Goal: Task Accomplishment & Management: Manage account settings

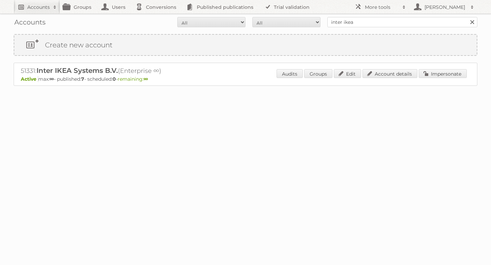
click at [45, 8] on h2 "Accounts" at bounding box center [38, 7] width 22 height 7
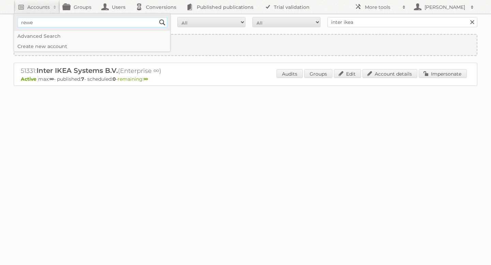
type input"] "Rewe"
click at [161, 21] on input "Search" at bounding box center [162, 22] width 10 height 10
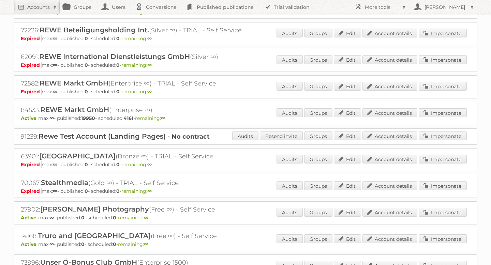
scroll to position [680, 0]
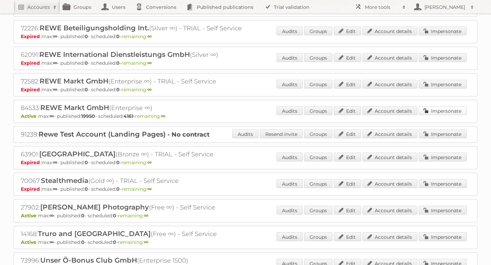
click at [449, 109] on link "Impersonate" at bounding box center [442, 110] width 48 height 9
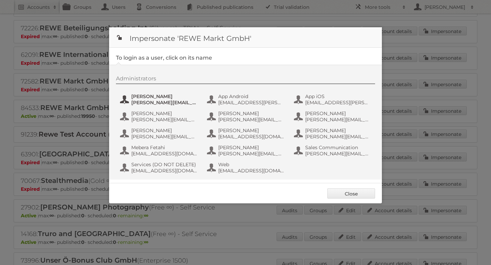
click at [153, 99] on span "[PERSON_NAME]" at bounding box center [164, 96] width 66 height 6
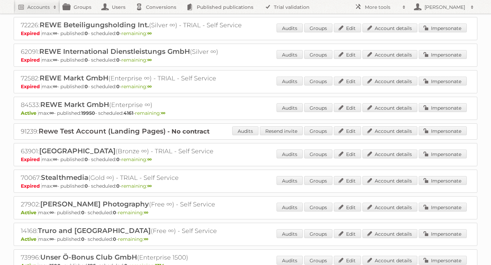
scroll to position [680, 0]
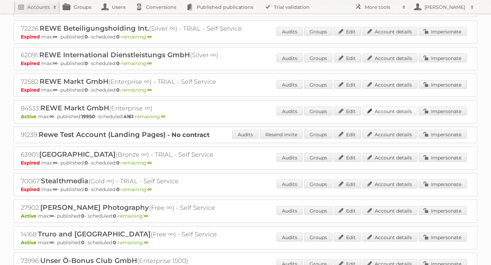
click at [393, 107] on link "Account details" at bounding box center [389, 111] width 55 height 9
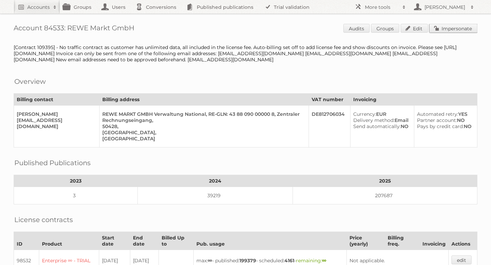
click at [457, 27] on link "Impersonate" at bounding box center [453, 28] width 48 height 9
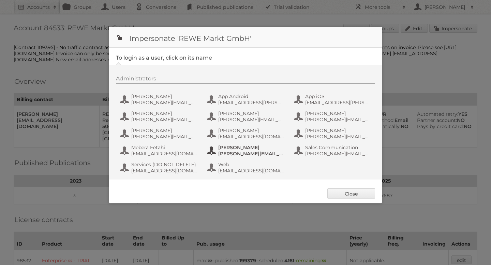
click at [243, 156] on span "[PERSON_NAME][EMAIL_ADDRESS][DOMAIN_NAME]" at bounding box center [251, 154] width 66 height 6
